Goal: Information Seeking & Learning: Learn about a topic

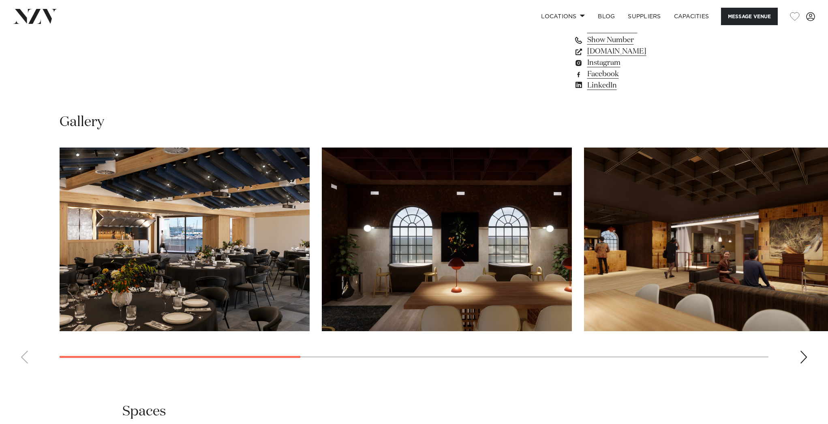
scroll to position [754, 0]
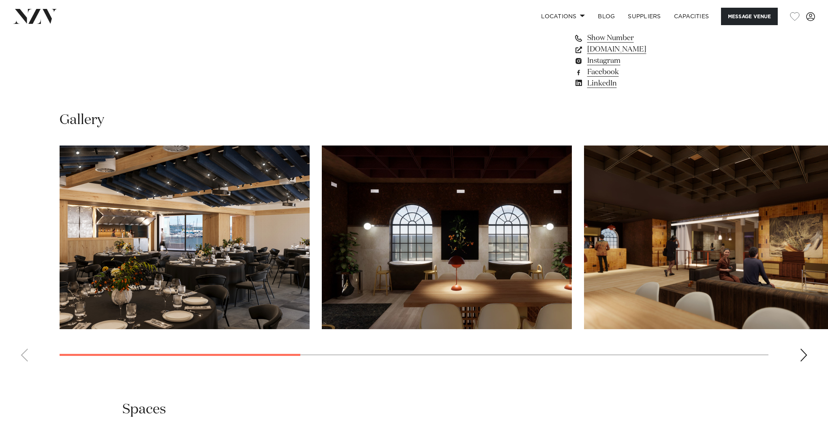
click at [325, 245] on img "2 / 8" at bounding box center [447, 237] width 250 height 184
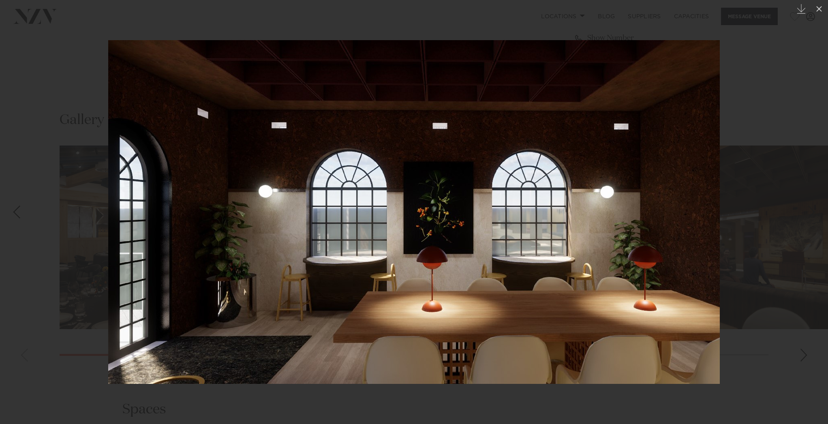
click at [783, 86] on div at bounding box center [414, 212] width 828 height 424
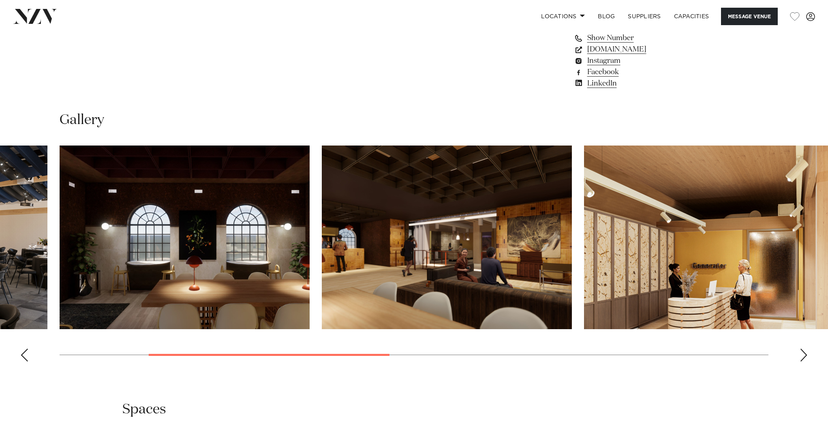
click at [496, 211] on img "3 / 8" at bounding box center [447, 237] width 250 height 184
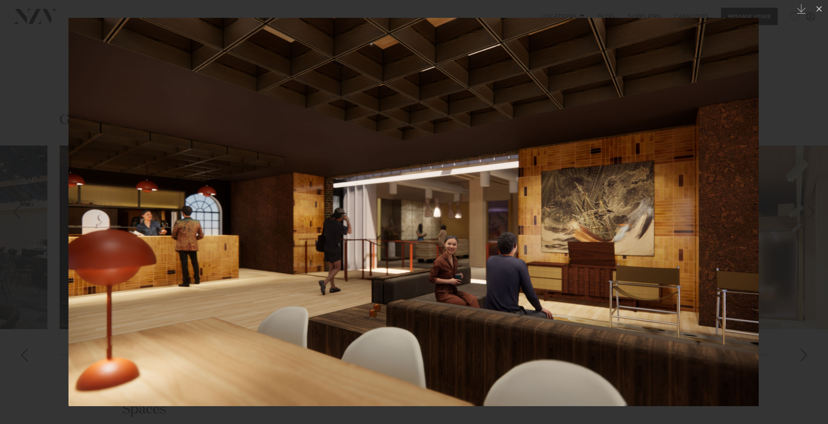
click at [788, 112] on div at bounding box center [414, 212] width 828 height 424
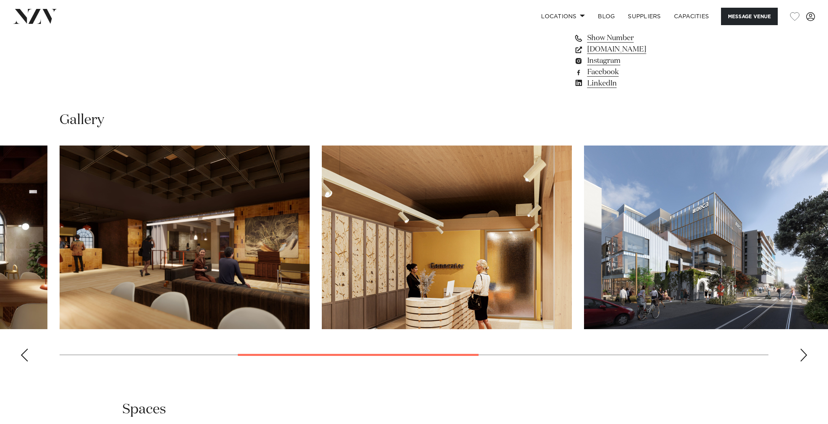
click at [480, 235] on img "4 / 8" at bounding box center [447, 237] width 250 height 184
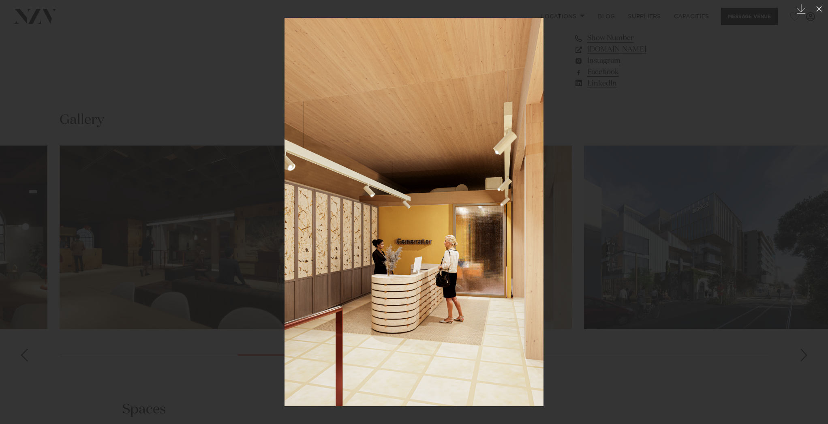
click at [705, 202] on div at bounding box center [414, 212] width 828 height 424
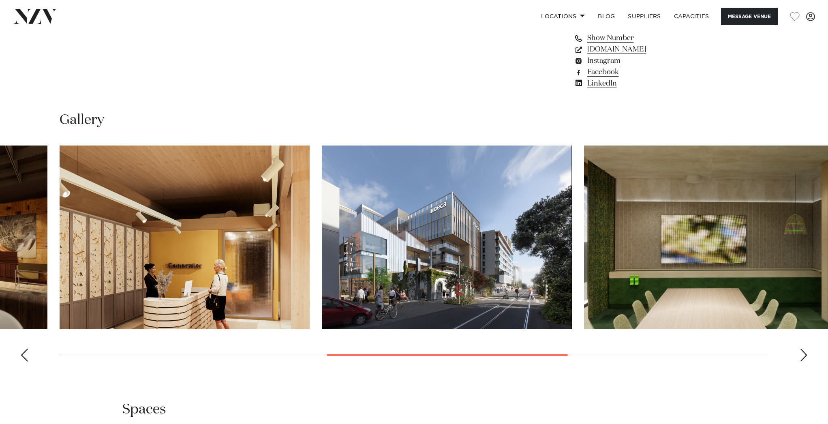
click at [697, 267] on img "6 / 8" at bounding box center [709, 237] width 250 height 184
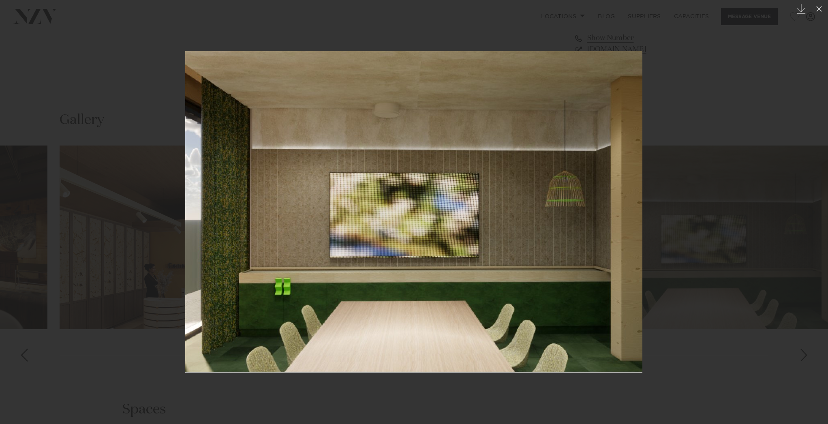
click at [766, 234] on div at bounding box center [414, 212] width 828 height 424
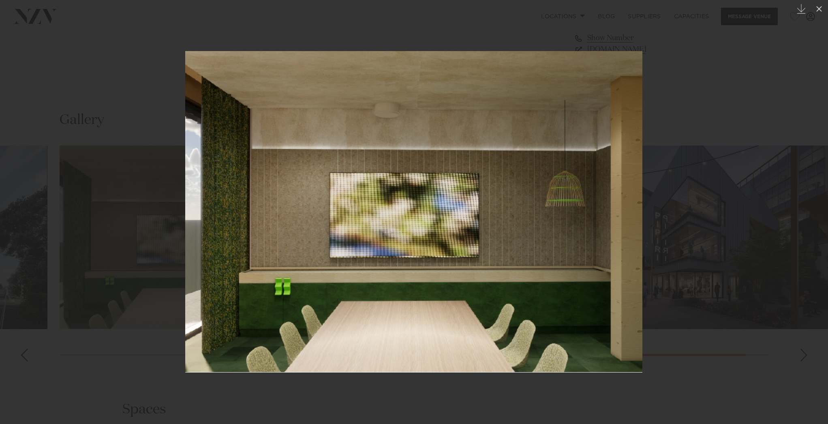
click at [763, 211] on div at bounding box center [414, 212] width 828 height 424
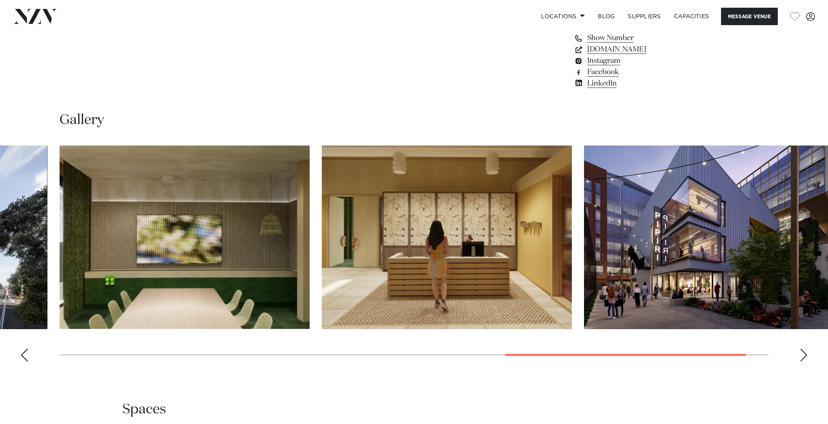
click at [815, 222] on img "8 / 8" at bounding box center [709, 237] width 250 height 184
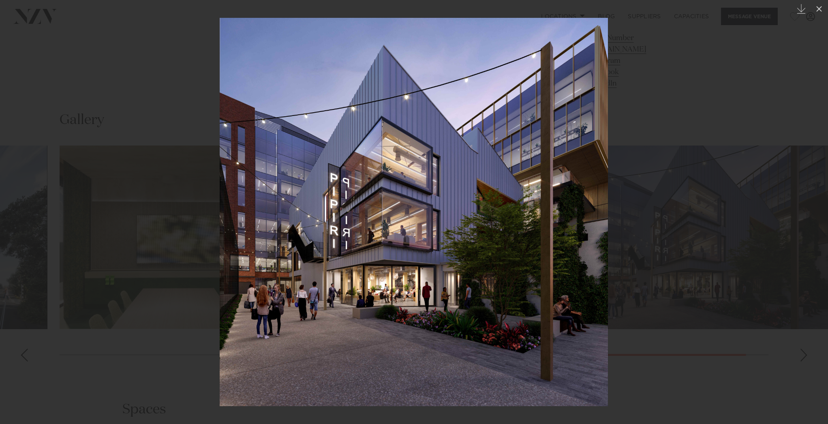
click at [754, 221] on div at bounding box center [414, 212] width 828 height 424
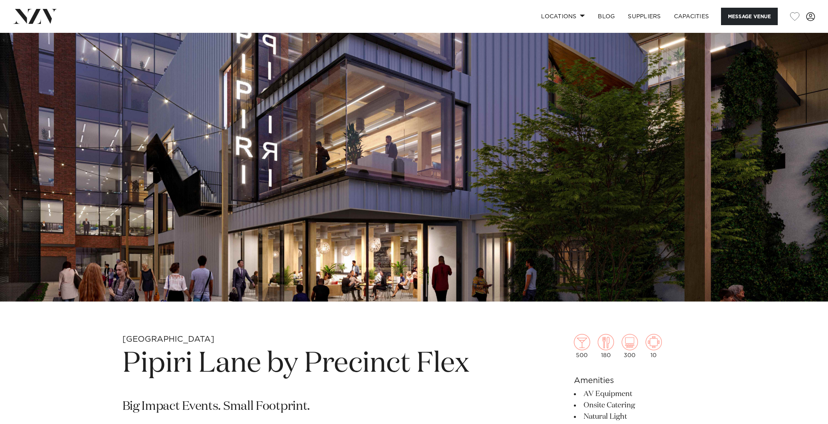
scroll to position [121, 0]
